Goal: Task Accomplishment & Management: Manage account settings

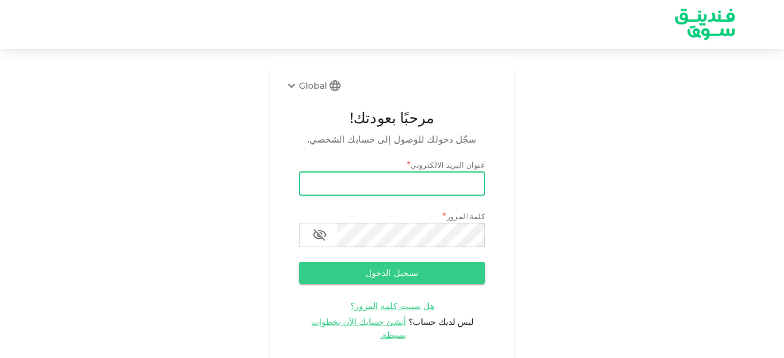
click at [333, 183] on input "email" at bounding box center [392, 183] width 186 height 24
type input "salemalkalbani2@gmail.com"
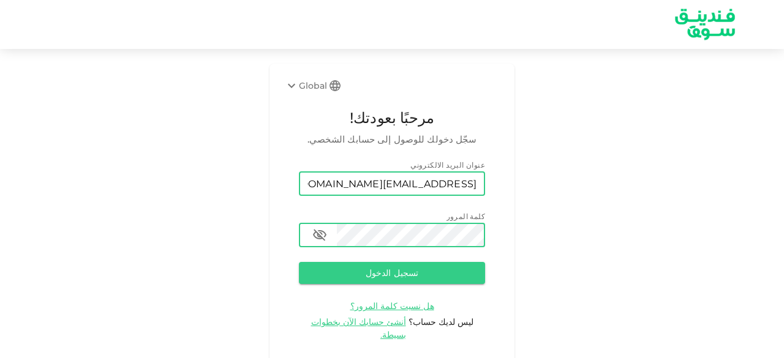
click at [299, 262] on button "تسجيل الدخول" at bounding box center [392, 273] width 186 height 22
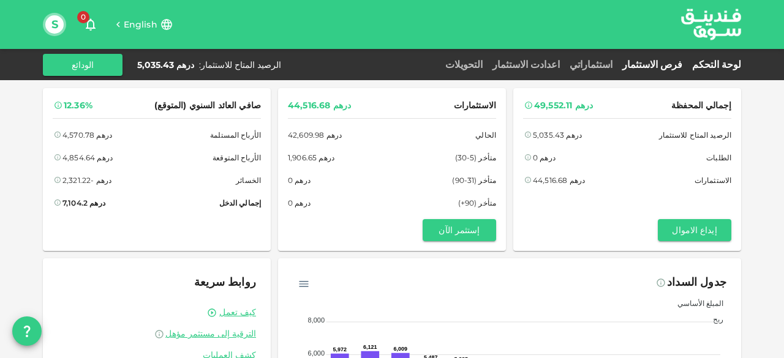
click at [686, 61] on link "فرص الاستثمار" at bounding box center [652, 65] width 70 height 12
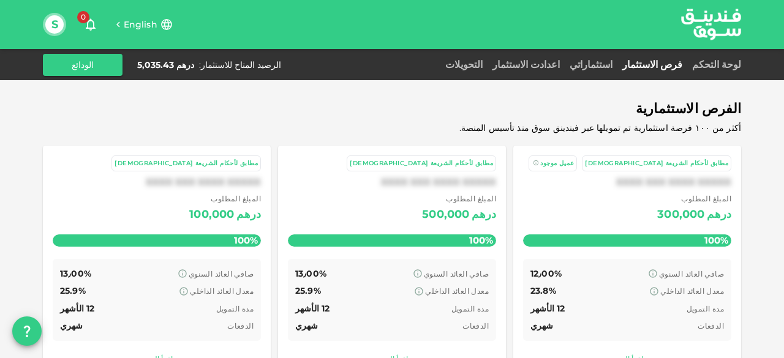
scroll to position [94, 0]
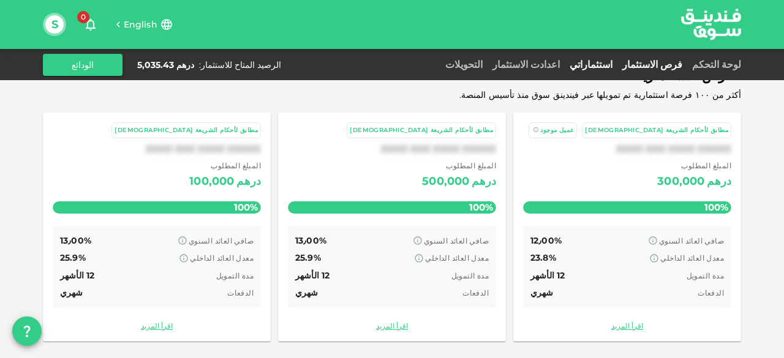
click at [617, 63] on link "استثماراتي" at bounding box center [590, 65] width 53 height 12
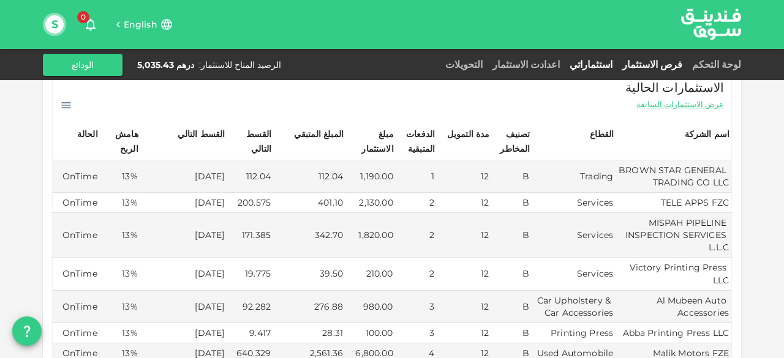
click at [673, 62] on link "فرص الاستثمار" at bounding box center [652, 65] width 70 height 12
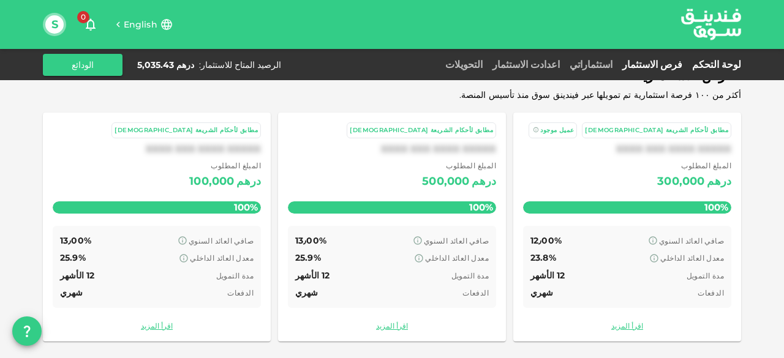
click at [724, 63] on link "لوحة التحكم" at bounding box center [714, 65] width 54 height 12
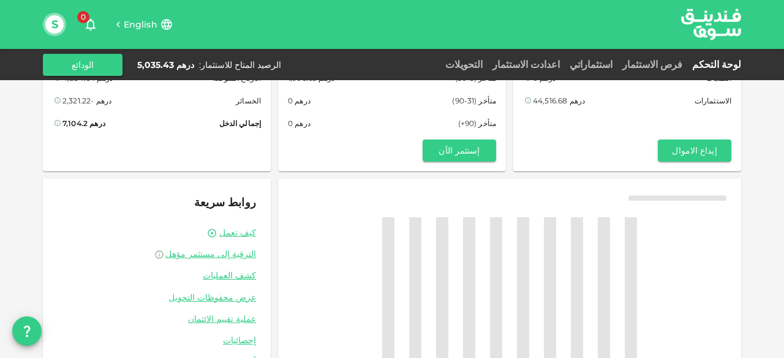
scroll to position [94, 0]
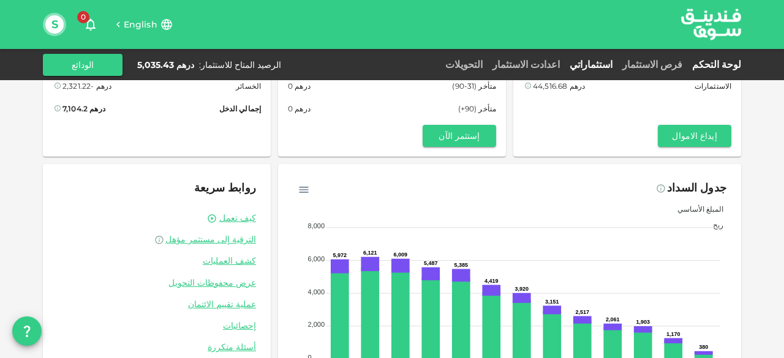
click at [617, 64] on link "استثماراتي" at bounding box center [590, 65] width 53 height 12
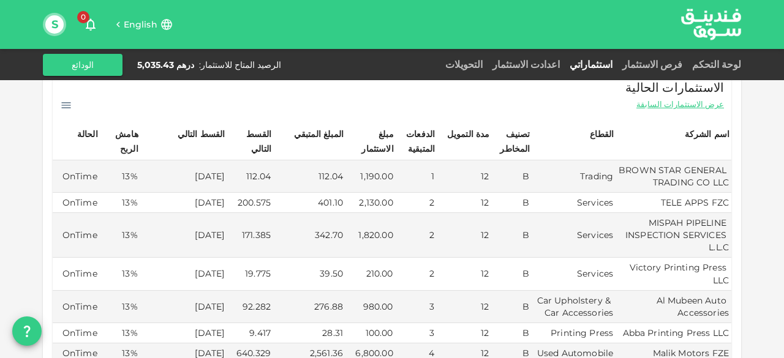
scroll to position [278, 0]
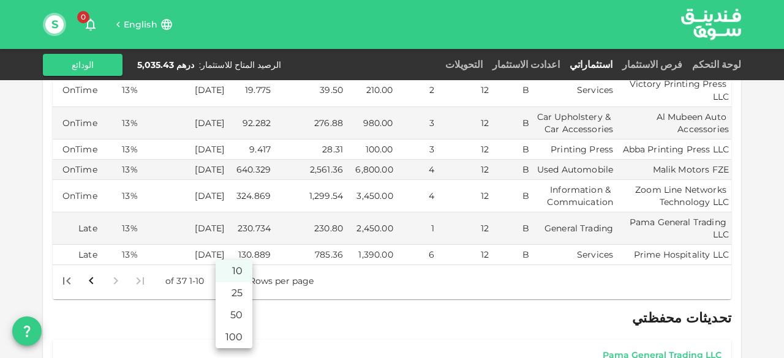
click at [226, 267] on body "English 0 S لوحة التحكم فرص الاستثمار استثماراتي اعدادت الاستثمار التحويلات الر…" at bounding box center [392, 179] width 784 height 358
click at [238, 316] on li "50" at bounding box center [233, 315] width 37 height 22
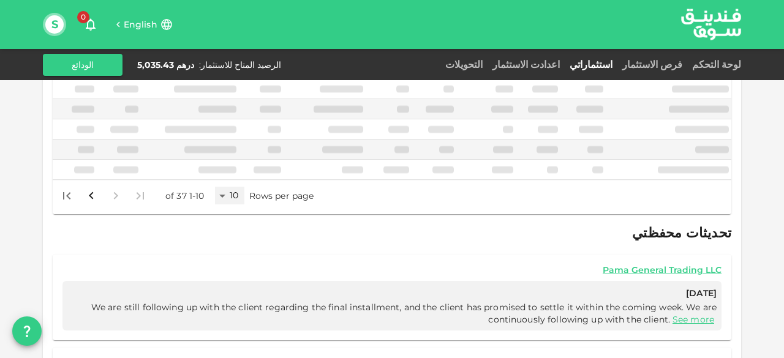
type input "50"
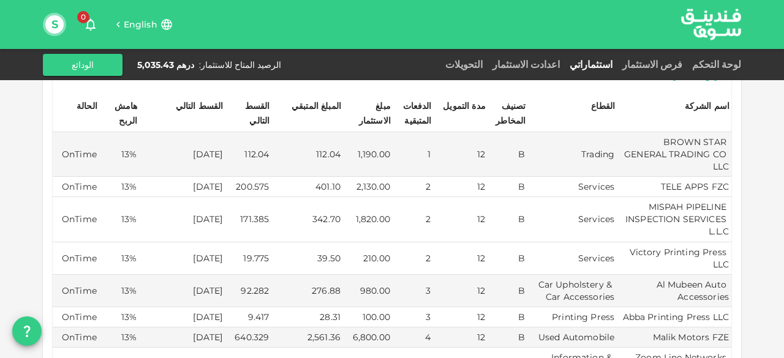
scroll to position [0, 0]
